Goal: Entertainment & Leisure: Consume media (video, audio)

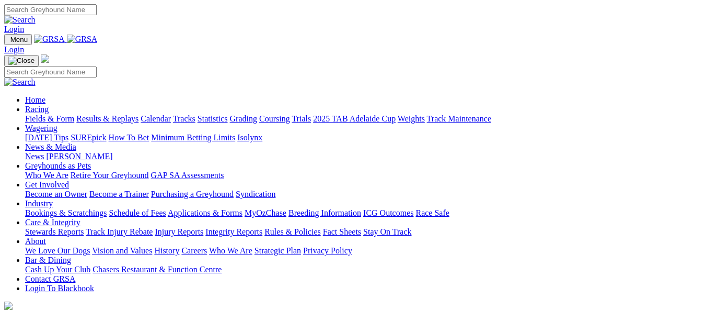
scroll to position [314, 0]
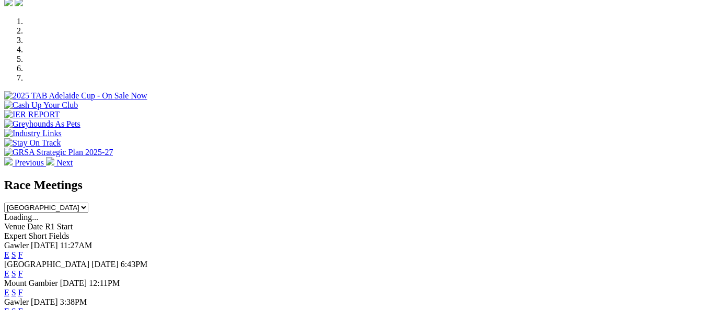
click at [23, 269] on link "F" at bounding box center [20, 273] width 5 height 9
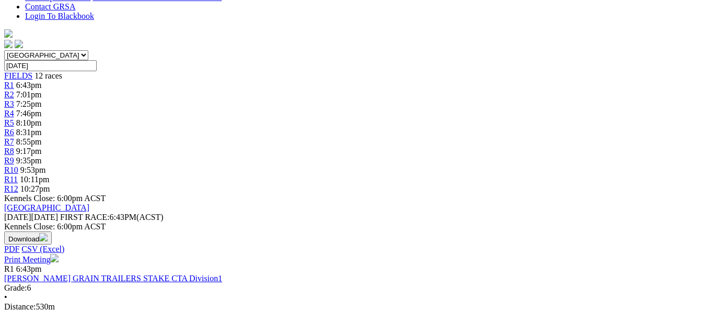
scroll to position [105, 0]
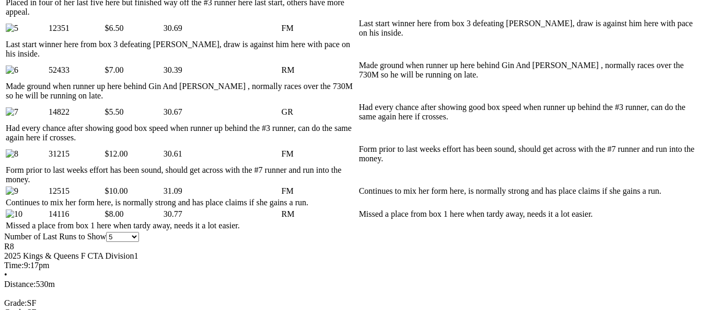
scroll to position [680, 0]
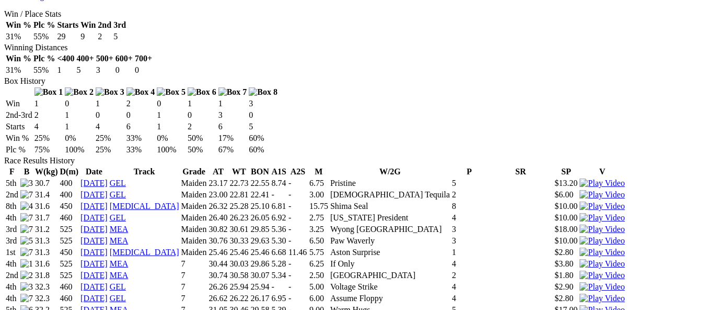
scroll to position [627, 0]
